Goal: Task Accomplishment & Management: Manage account settings

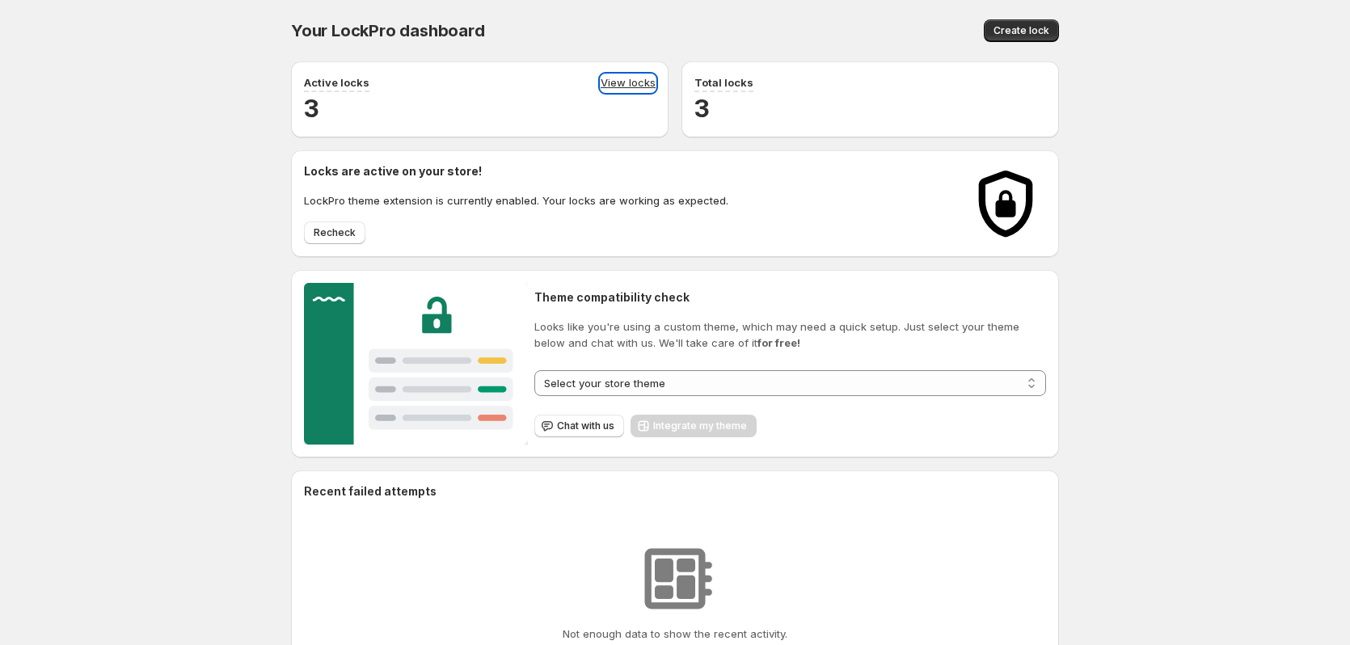
click at [622, 80] on link "View locks" at bounding box center [628, 83] width 55 height 18
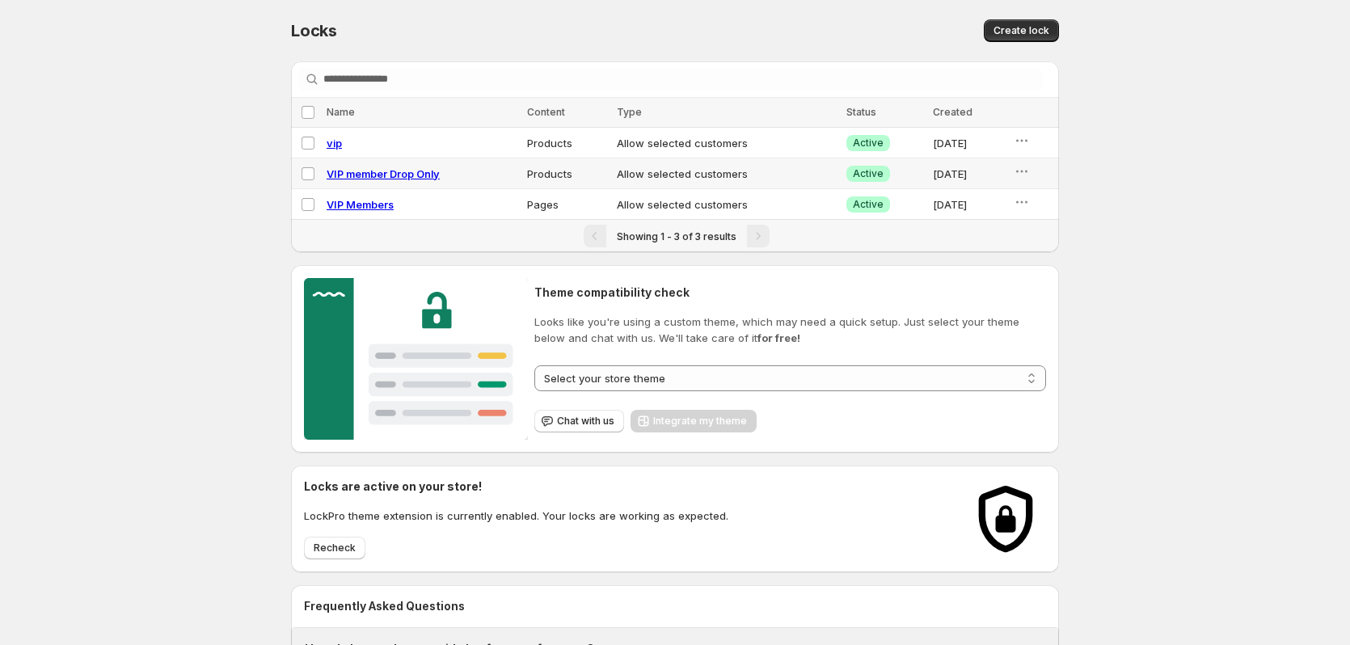
click at [399, 171] on span "VIP member Drop Only" at bounding box center [383, 173] width 113 height 13
select select "********"
select select "******"
